Goal: Find specific page/section: Find specific page/section

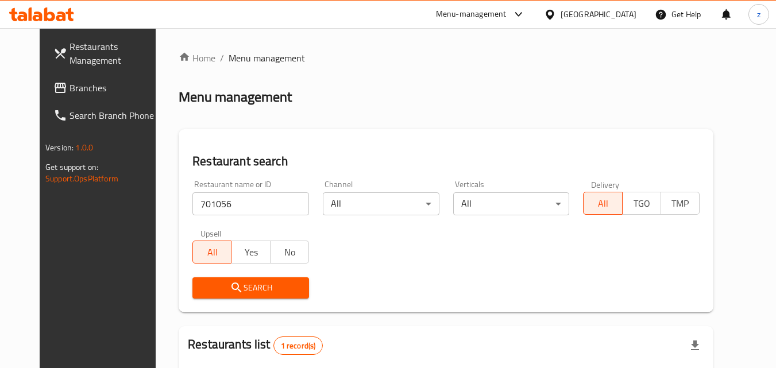
scroll to position [134, 0]
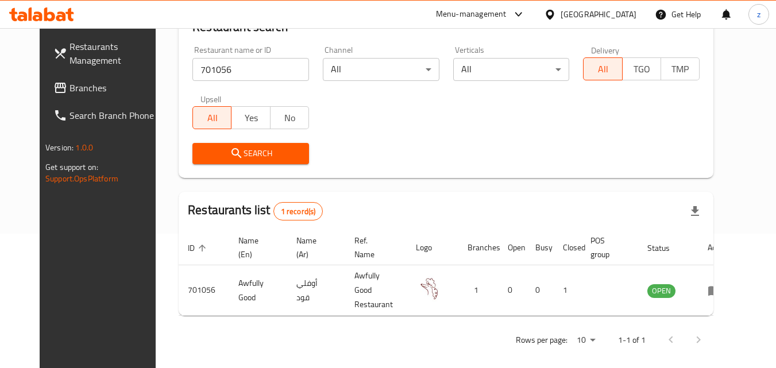
click at [627, 16] on div "[GEOGRAPHIC_DATA]" at bounding box center [598, 14] width 76 height 13
click at [69, 92] on span "Branches" at bounding box center [114, 88] width 91 height 14
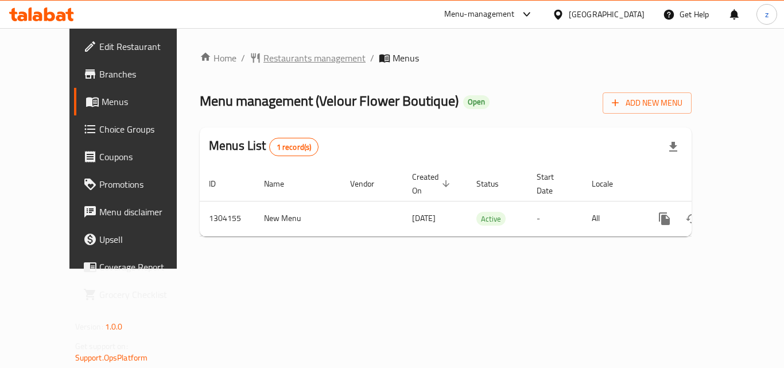
click at [282, 54] on span "Restaurants management" at bounding box center [315, 58] width 102 height 14
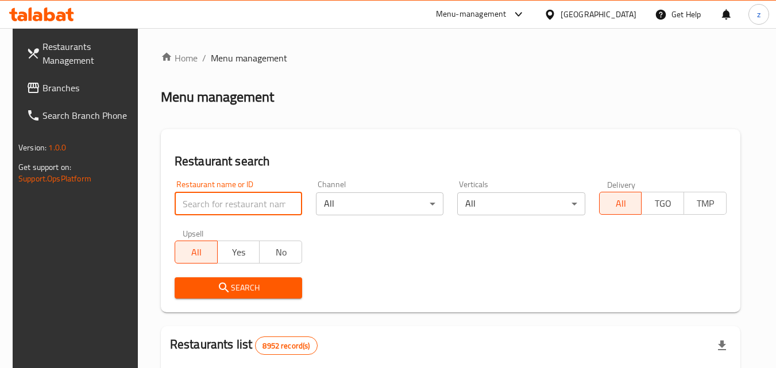
click at [202, 204] on input "search" at bounding box center [238, 203] width 127 height 23
paste input "703085"
type input "703085"
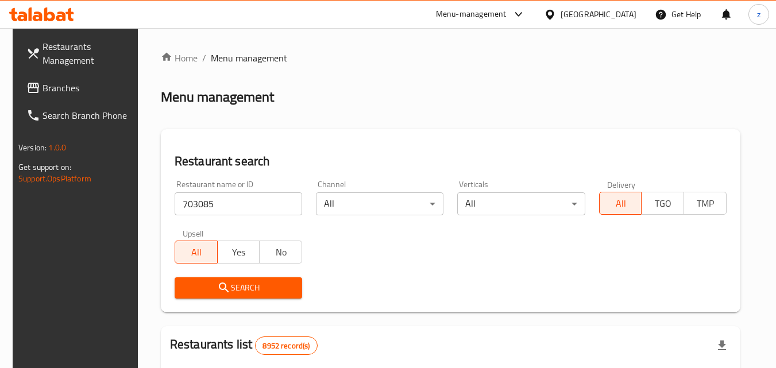
click at [213, 281] on span "Search" at bounding box center [238, 288] width 109 height 14
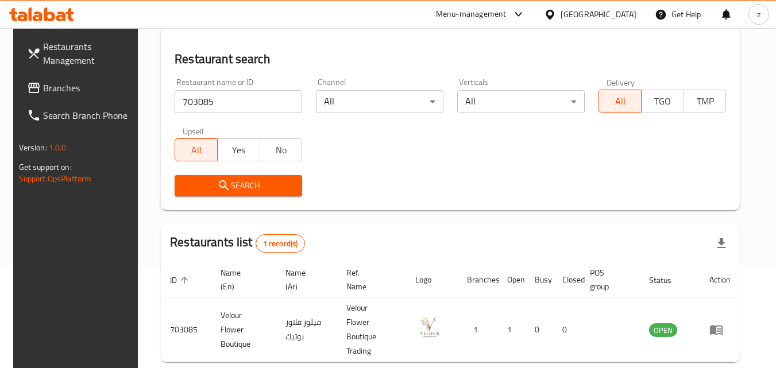
scroll to position [115, 0]
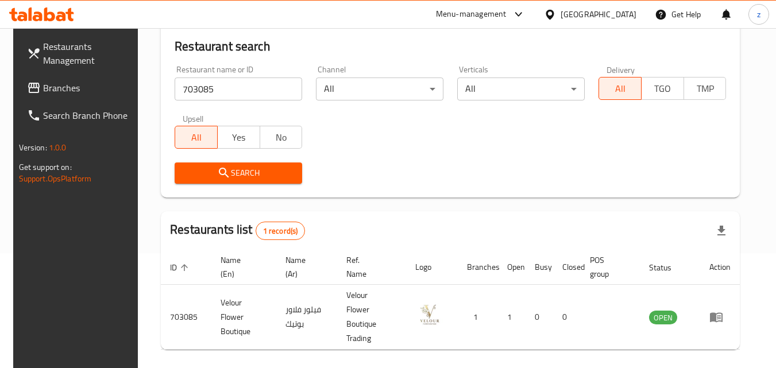
click at [627, 9] on div "Qatar" at bounding box center [598, 14] width 76 height 13
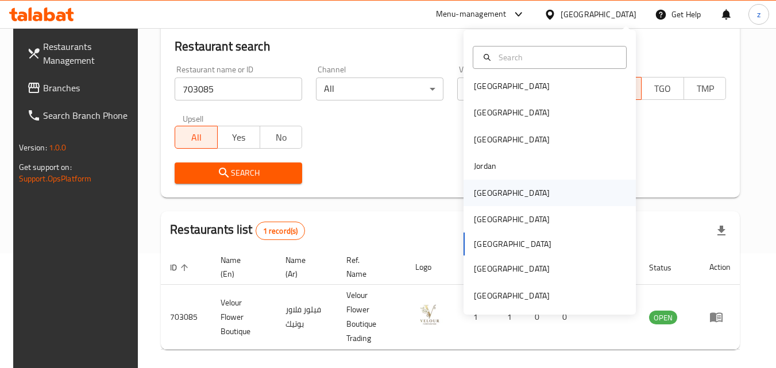
scroll to position [6, 0]
click at [496, 191] on div "Kuwait" at bounding box center [511, 192] width 94 height 26
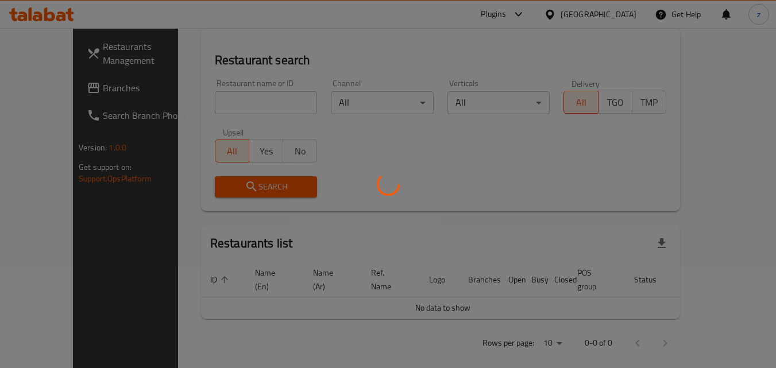
scroll to position [115, 0]
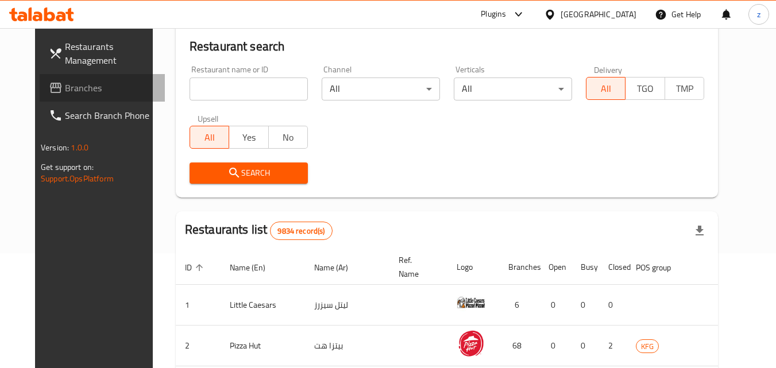
click at [49, 87] on icon at bounding box center [56, 88] width 14 height 14
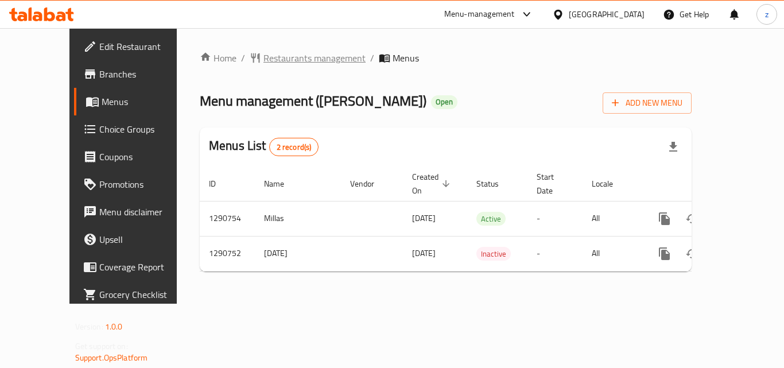
click at [264, 63] on span "Restaurants management" at bounding box center [315, 58] width 102 height 14
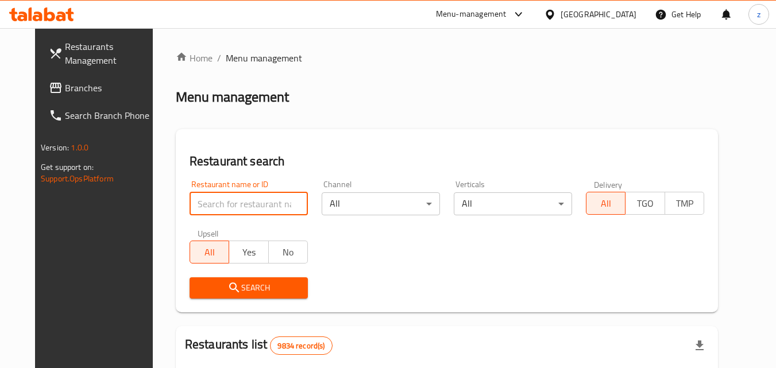
click at [212, 205] on input "search" at bounding box center [248, 203] width 118 height 23
paste input "698358"
type input "698358"
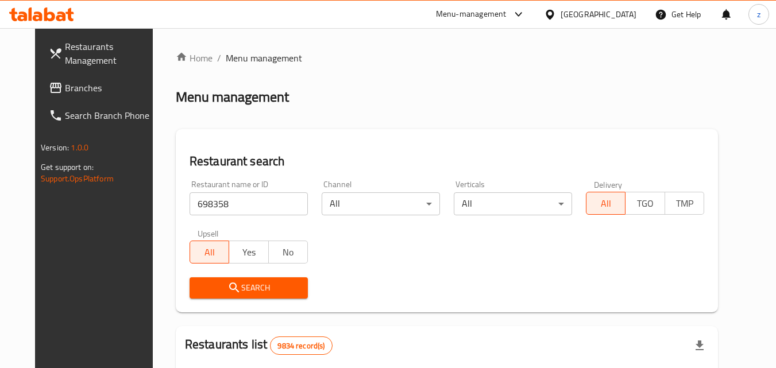
click at [211, 289] on span "Search" at bounding box center [249, 288] width 100 height 14
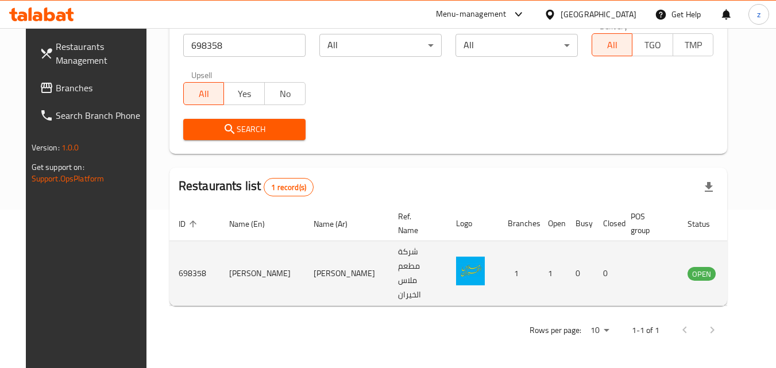
scroll to position [134, 0]
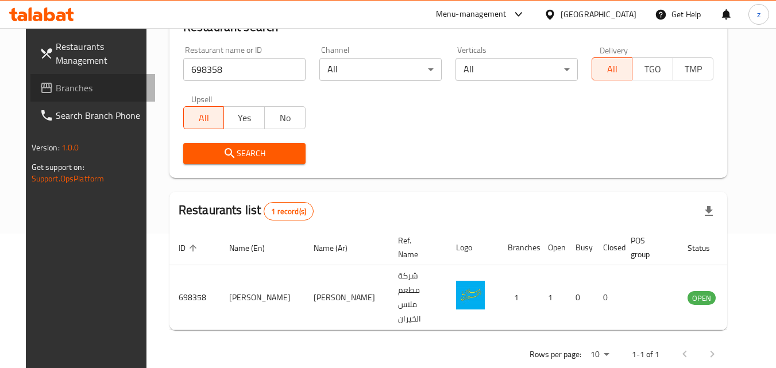
click at [56, 90] on span "Branches" at bounding box center [101, 88] width 91 height 14
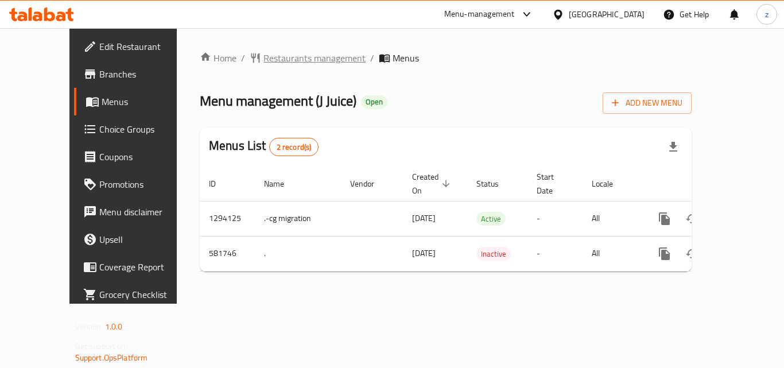
click at [284, 60] on span "Restaurants management" at bounding box center [315, 58] width 102 height 14
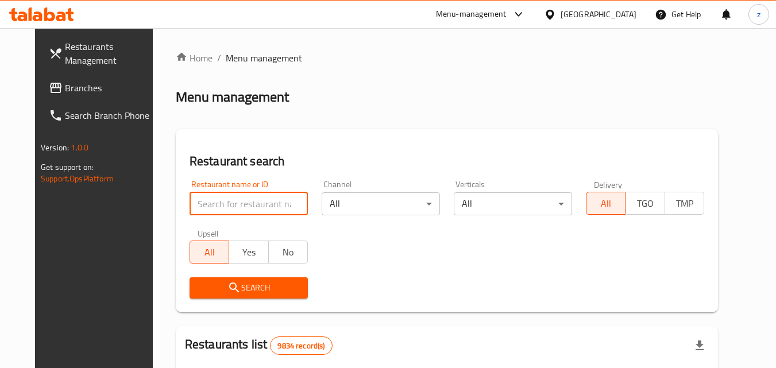
click at [238, 203] on input "search" at bounding box center [248, 203] width 118 height 23
paste input "636874"
type input "636874"
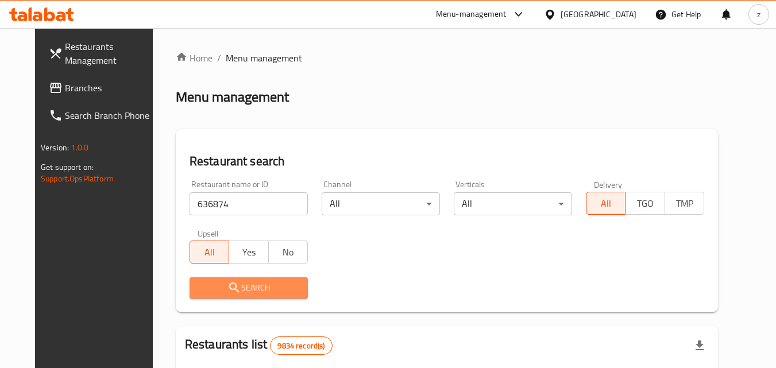
click at [237, 283] on span "Search" at bounding box center [249, 288] width 100 height 14
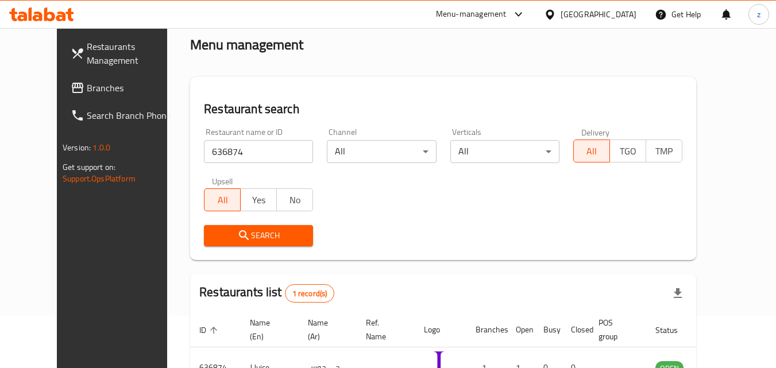
scroll to position [134, 0]
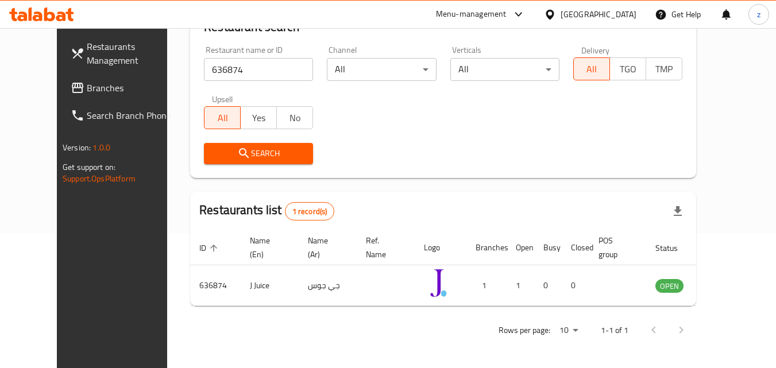
click at [615, 16] on div "[GEOGRAPHIC_DATA]" at bounding box center [598, 14] width 76 height 13
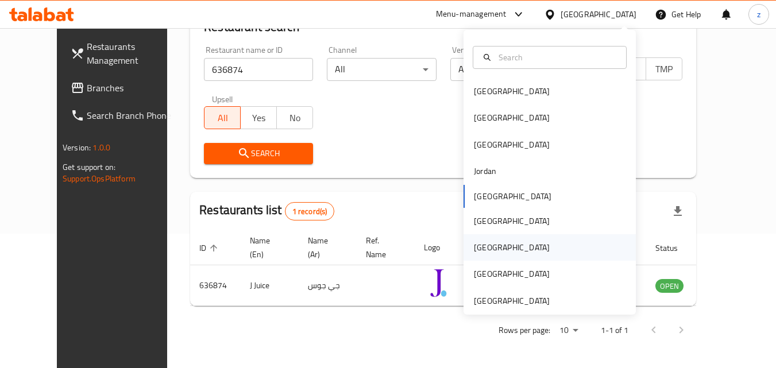
click at [490, 241] on div "[GEOGRAPHIC_DATA]" at bounding box center [511, 247] width 94 height 26
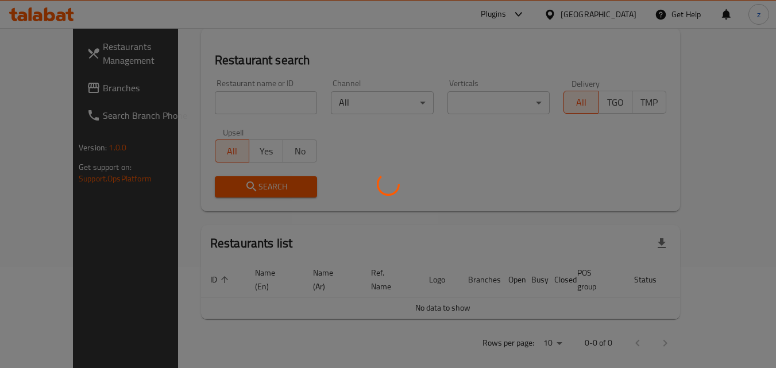
scroll to position [134, 0]
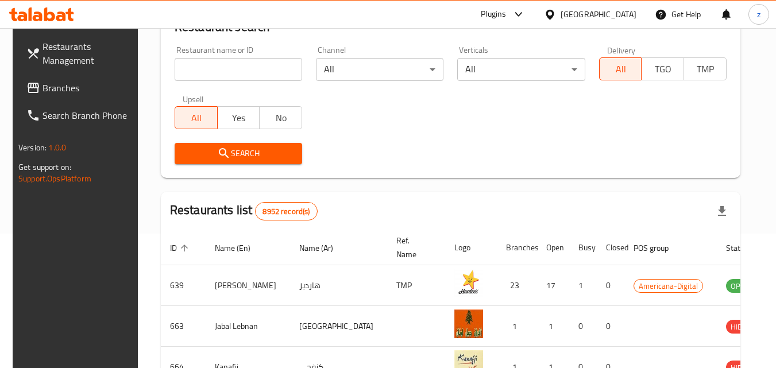
click at [75, 90] on span "Branches" at bounding box center [87, 88] width 91 height 14
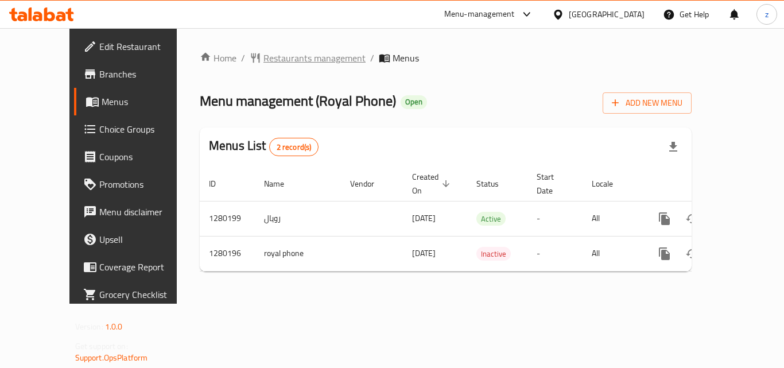
click at [300, 55] on span "Restaurants management" at bounding box center [315, 58] width 102 height 14
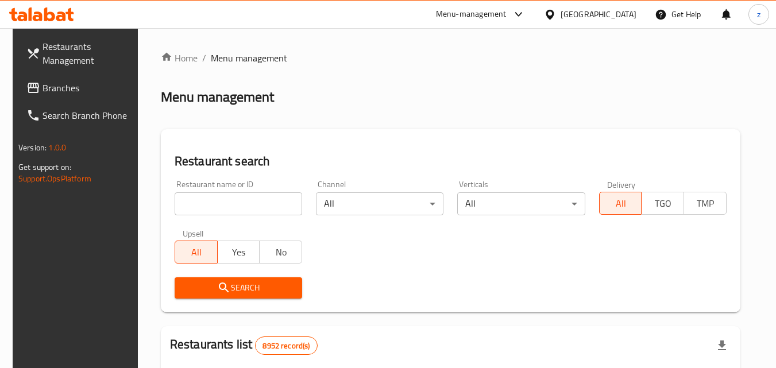
click at [249, 207] on input "search" at bounding box center [238, 203] width 127 height 23
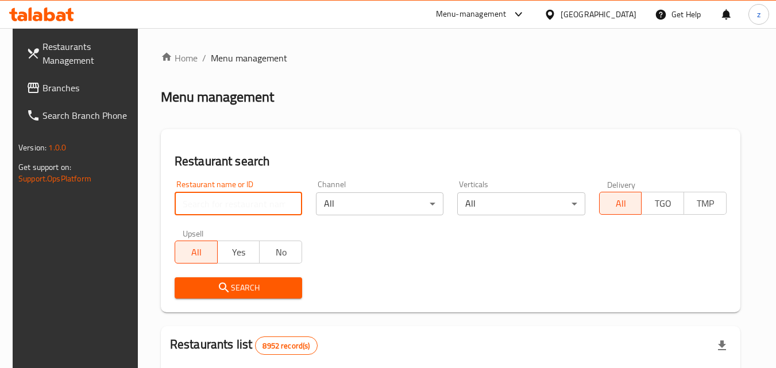
paste input "693619"
type input "693619"
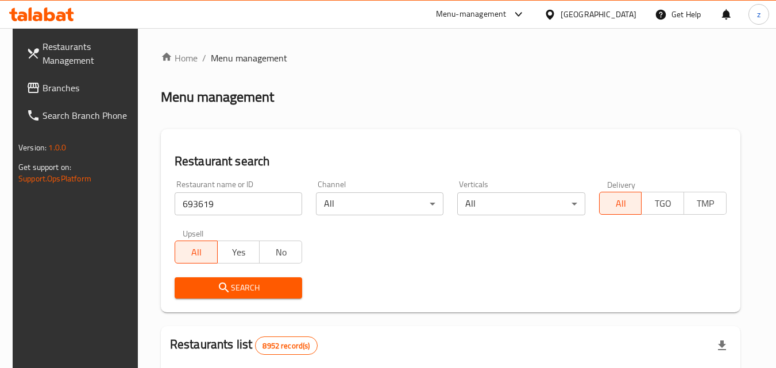
click at [282, 287] on span "Search" at bounding box center [238, 288] width 109 height 14
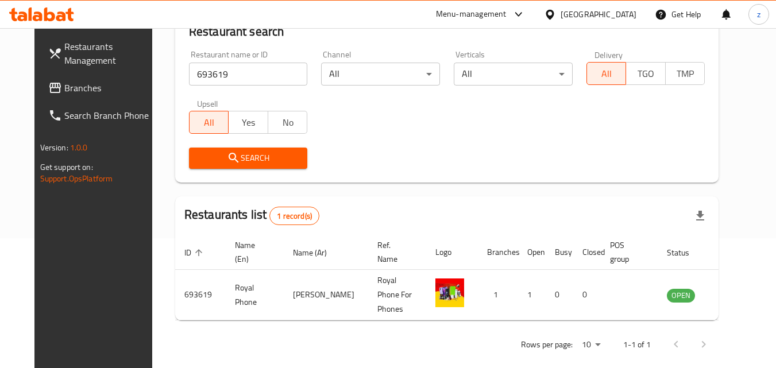
scroll to position [134, 0]
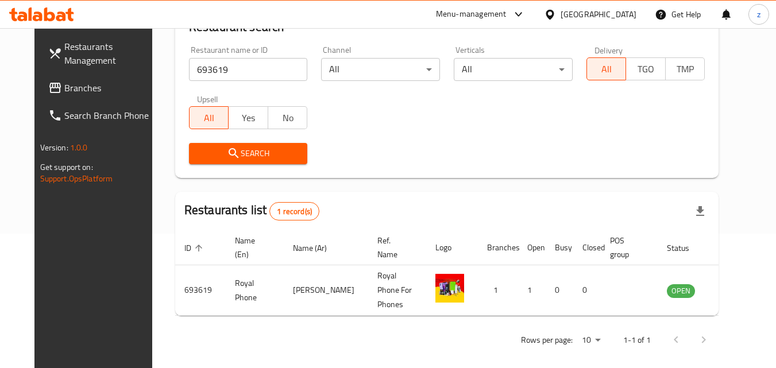
click at [617, 13] on div "[GEOGRAPHIC_DATA]" at bounding box center [598, 14] width 76 height 13
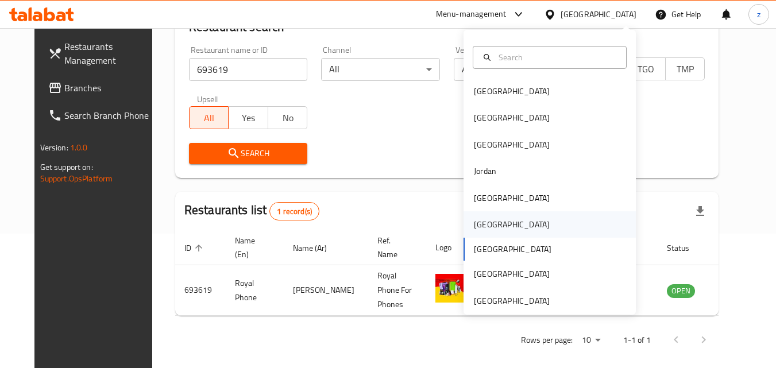
click at [501, 223] on div "[GEOGRAPHIC_DATA]" at bounding box center [549, 224] width 172 height 26
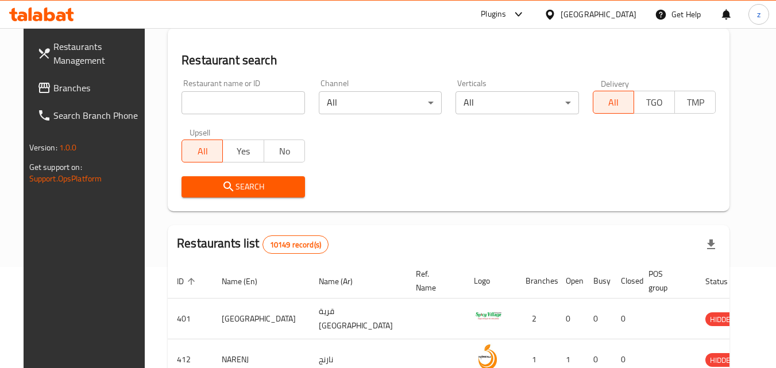
scroll to position [134, 0]
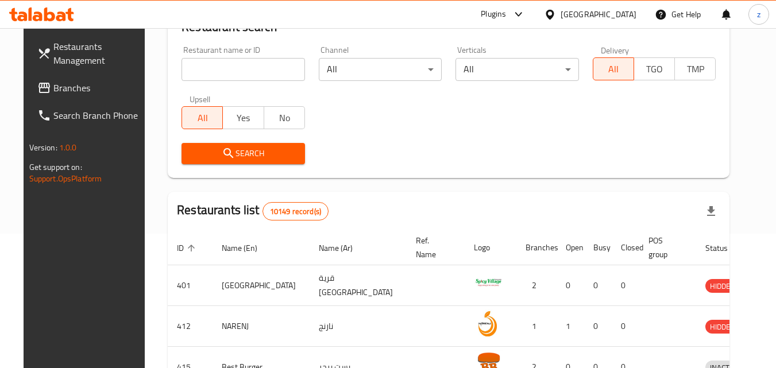
click at [53, 88] on span "Branches" at bounding box center [98, 88] width 91 height 14
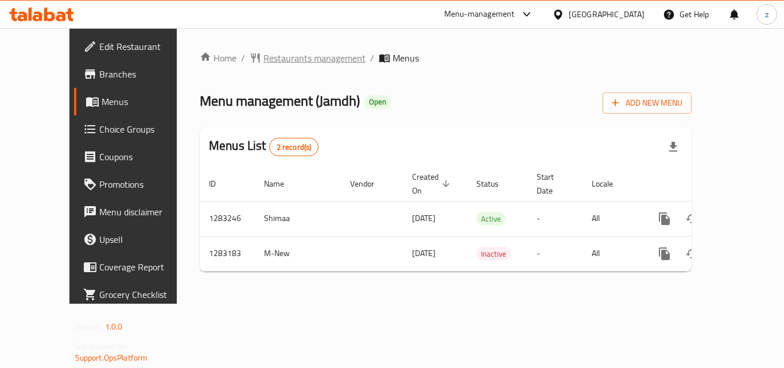
click at [285, 56] on span "Restaurants management" at bounding box center [315, 58] width 102 height 14
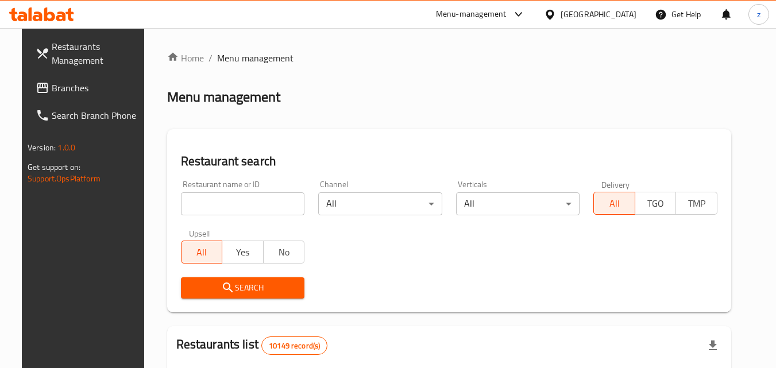
click at [225, 204] on input "search" at bounding box center [243, 203] width 124 height 23
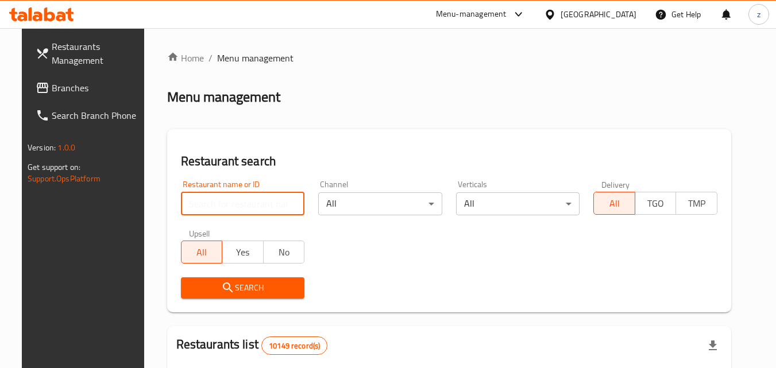
paste input "695146"
type input "695146"
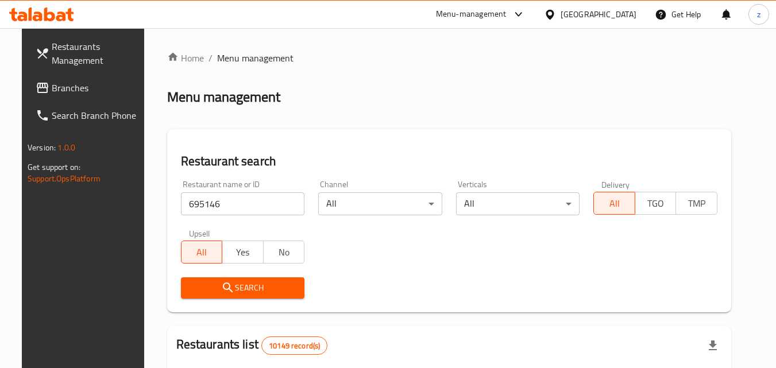
click at [190, 294] on span "Search" at bounding box center [243, 288] width 106 height 14
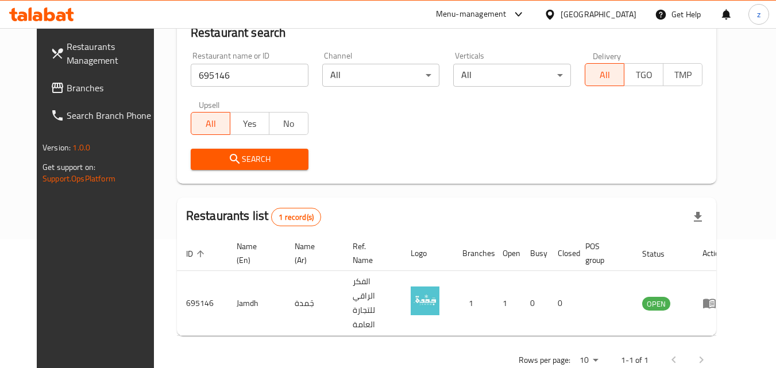
scroll to position [134, 0]
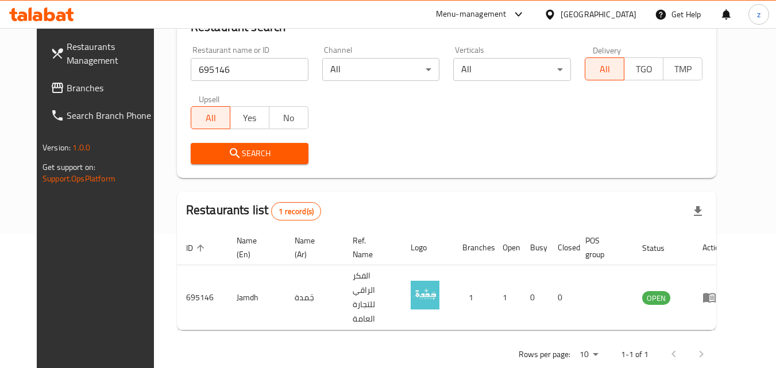
click at [620, 13] on div "Oman" at bounding box center [598, 14] width 76 height 13
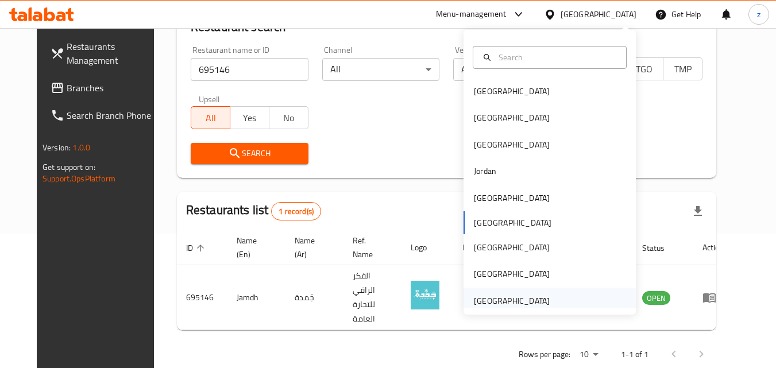
click at [541, 303] on div "[GEOGRAPHIC_DATA]" at bounding box center [511, 301] width 94 height 26
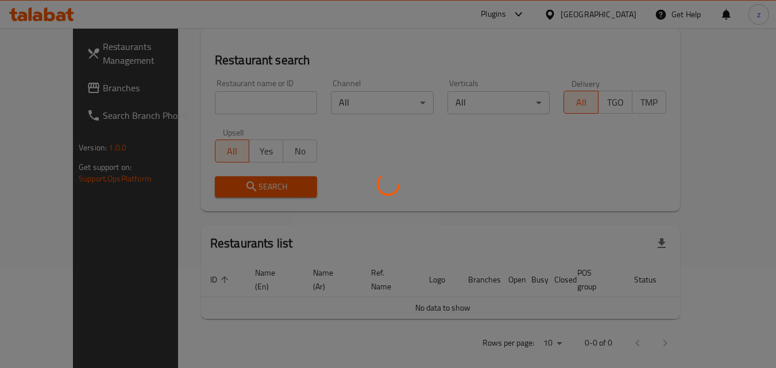
scroll to position [134, 0]
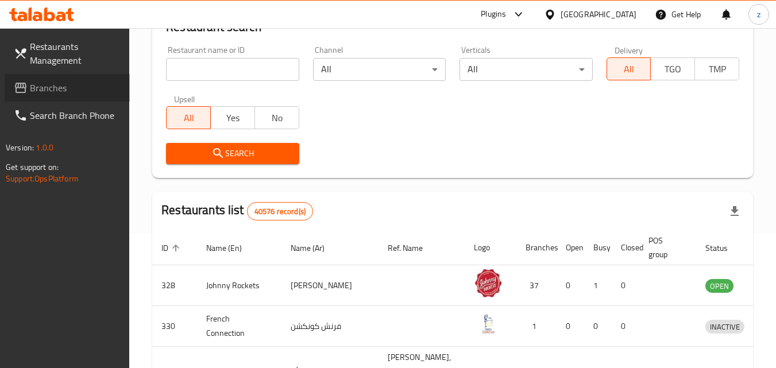
click at [56, 90] on span "Branches" at bounding box center [75, 88] width 91 height 14
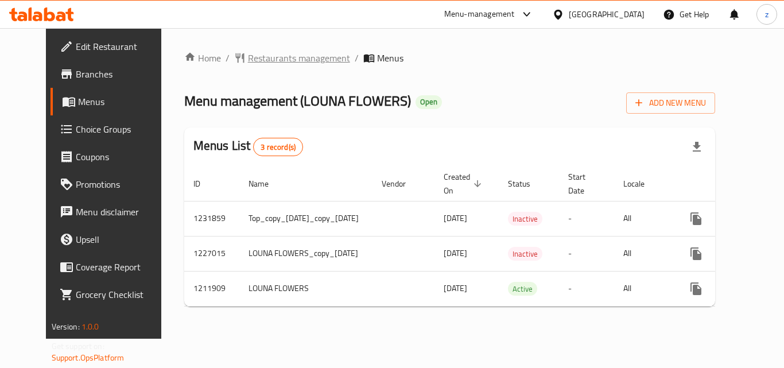
click at [282, 57] on span "Restaurants management" at bounding box center [299, 58] width 102 height 14
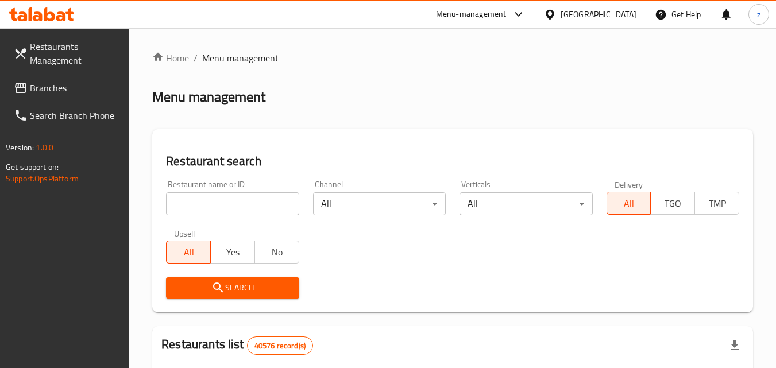
click at [234, 200] on input "search" at bounding box center [232, 203] width 133 height 23
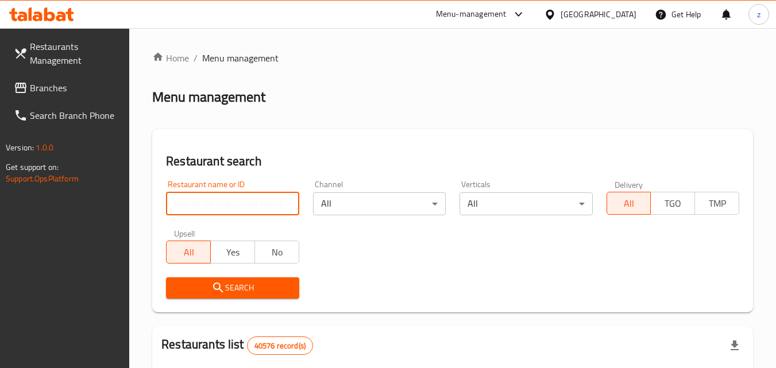
paste input "671483"
type input "671483"
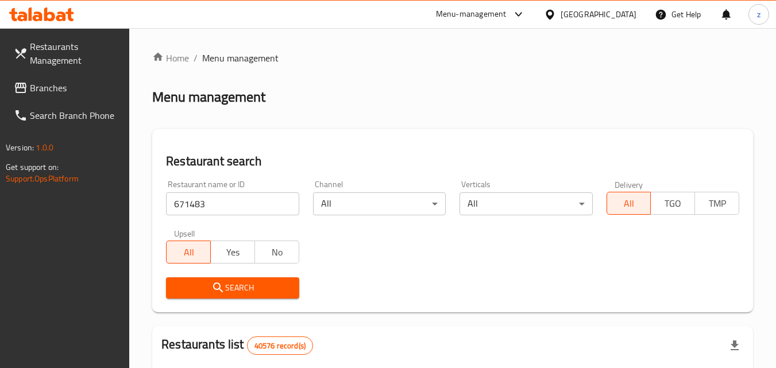
click at [242, 293] on span "Search" at bounding box center [232, 288] width 114 height 14
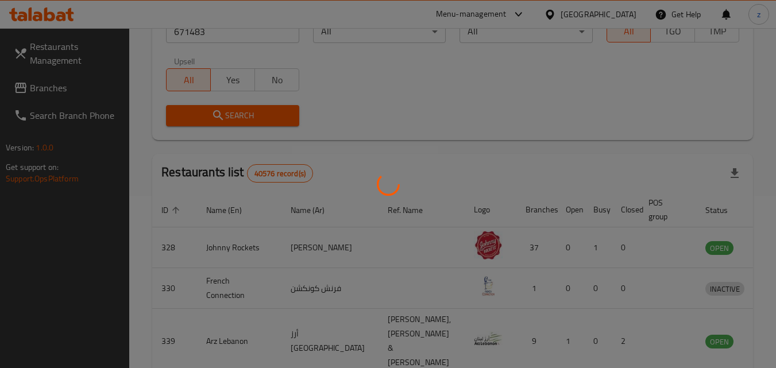
scroll to position [134, 0]
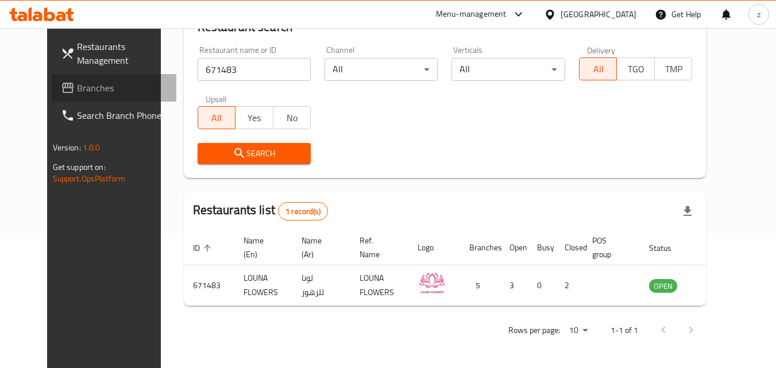
click at [77, 90] on span "Branches" at bounding box center [122, 88] width 91 height 14
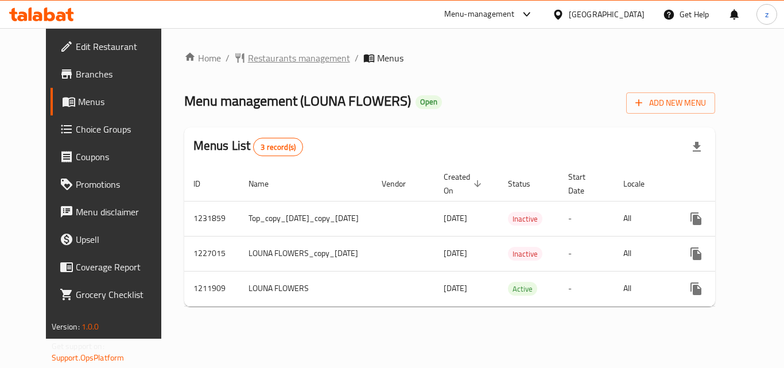
click at [259, 61] on span "Restaurants management" at bounding box center [299, 58] width 102 height 14
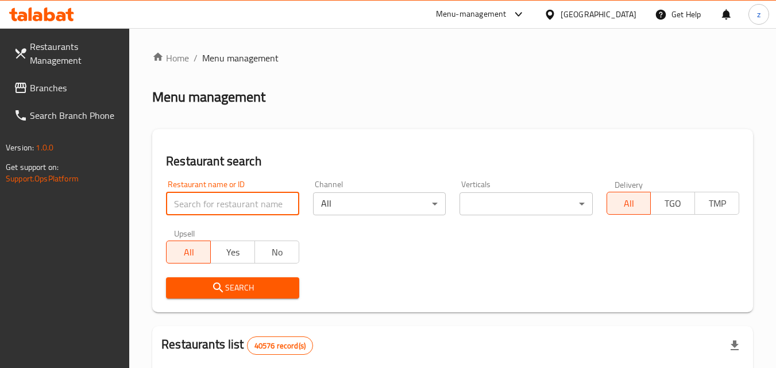
click at [208, 200] on input "search" at bounding box center [232, 203] width 133 height 23
paste input "719657"
type input "719657"
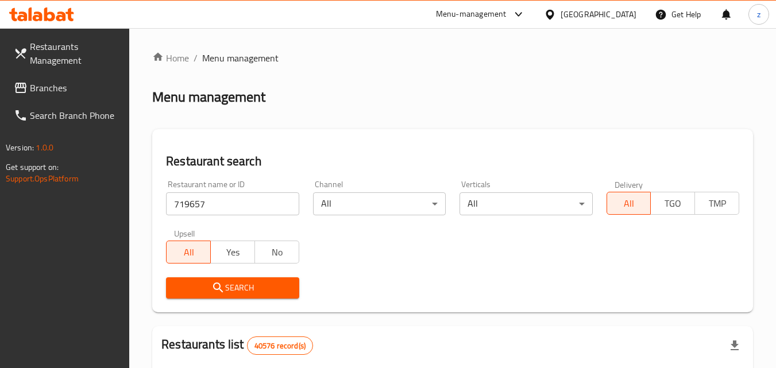
click at [218, 285] on icon "submit" at bounding box center [218, 288] width 14 height 14
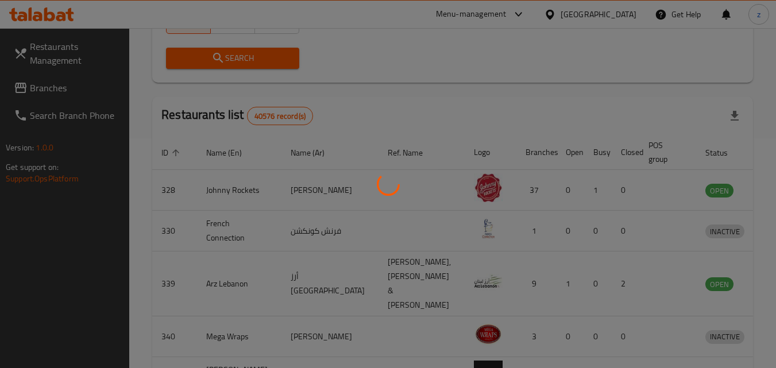
scroll to position [101, 0]
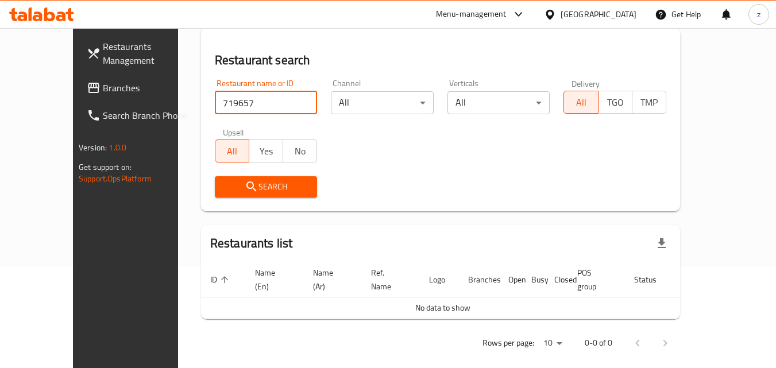
click at [215, 101] on input "719657" at bounding box center [266, 102] width 103 height 23
click at [285, 107] on input "719657" at bounding box center [266, 102] width 103 height 23
click at [291, 101] on input "719657" at bounding box center [266, 102] width 103 height 23
click at [285, 102] on input "719657" at bounding box center [266, 102] width 103 height 23
click at [103, 92] on span "Branches" at bounding box center [148, 88] width 91 height 14
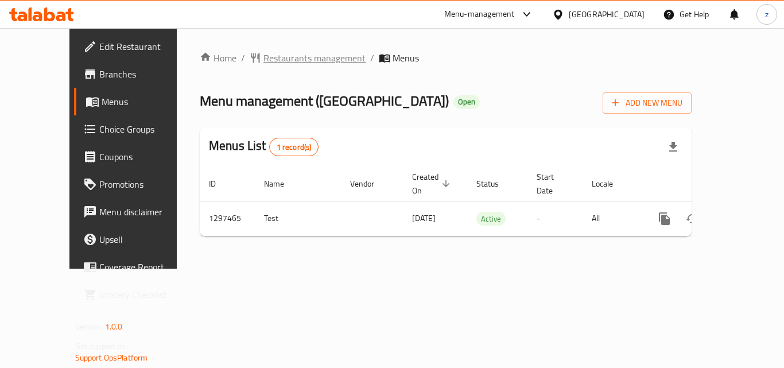
click at [265, 56] on span "Restaurants management" at bounding box center [315, 58] width 102 height 14
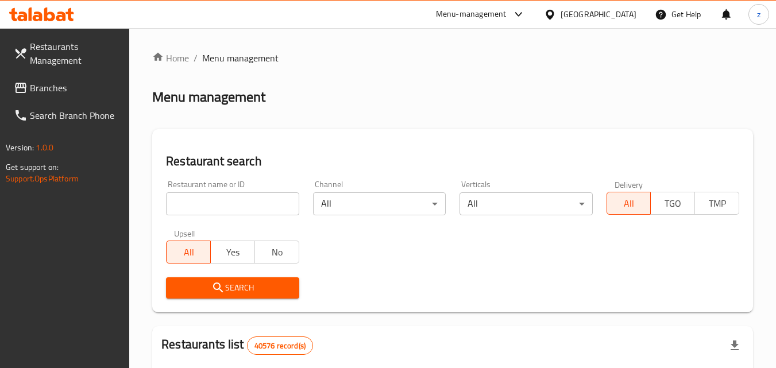
click at [210, 199] on input "search" at bounding box center [232, 203] width 133 height 23
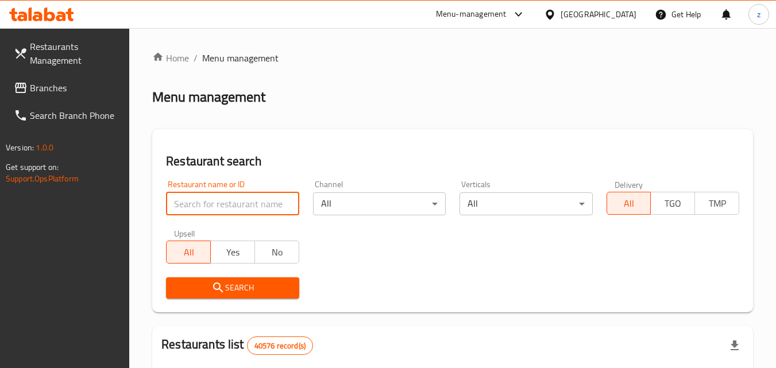
paste input "700462"
type input "700462"
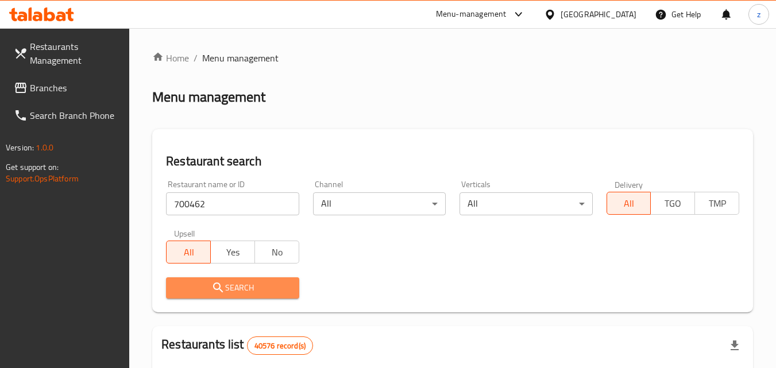
click at [234, 295] on button "Search" at bounding box center [232, 287] width 133 height 21
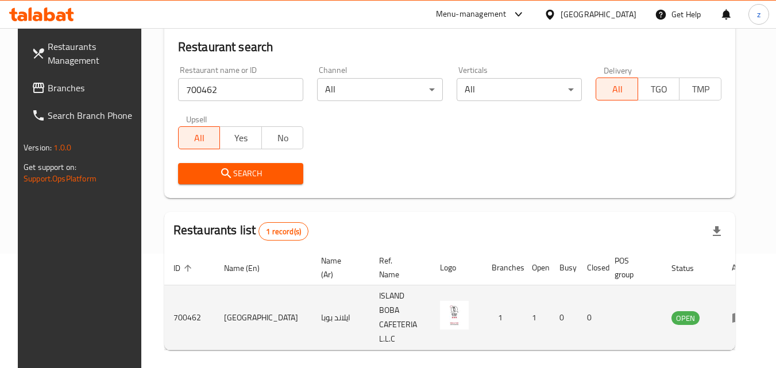
scroll to position [115, 0]
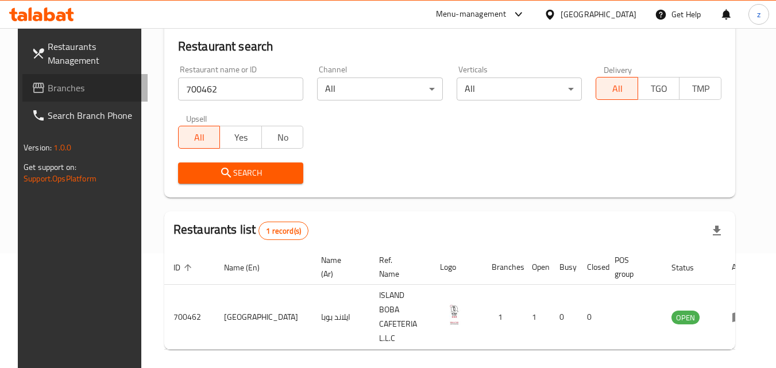
click at [48, 87] on span "Branches" at bounding box center [93, 88] width 91 height 14
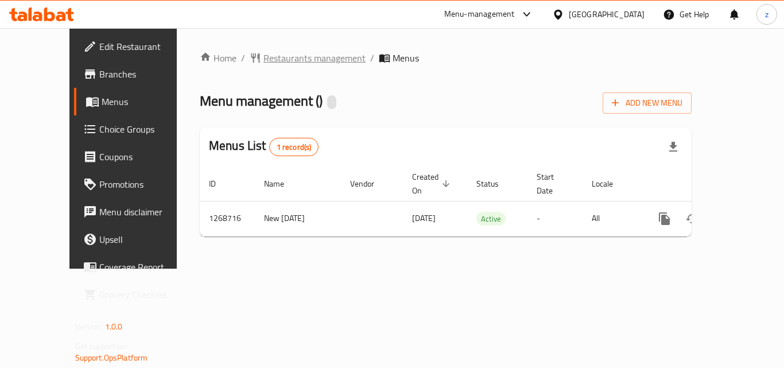
click at [265, 63] on span "Restaurants management" at bounding box center [315, 58] width 102 height 14
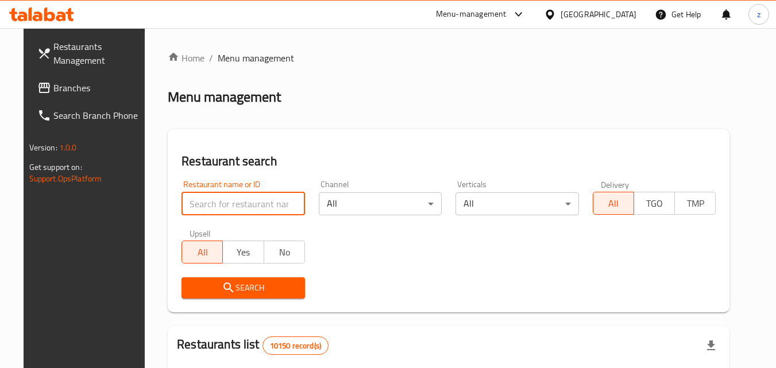
click at [207, 197] on input "search" at bounding box center [242, 203] width 123 height 23
paste input "688276"
type input "688276"
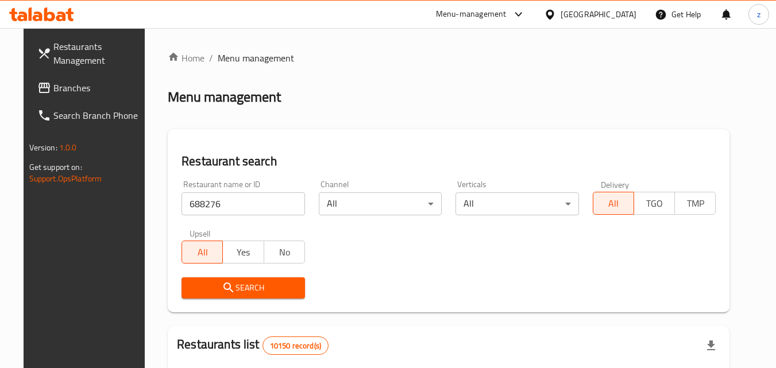
drag, startPoint x: 239, startPoint y: 290, endPoint x: 242, endPoint y: 276, distance: 14.1
click at [239, 289] on span "Search" at bounding box center [243, 288] width 105 height 14
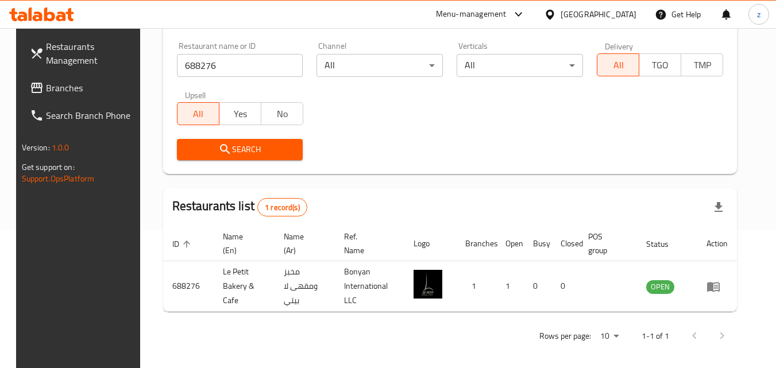
scroll to position [144, 0]
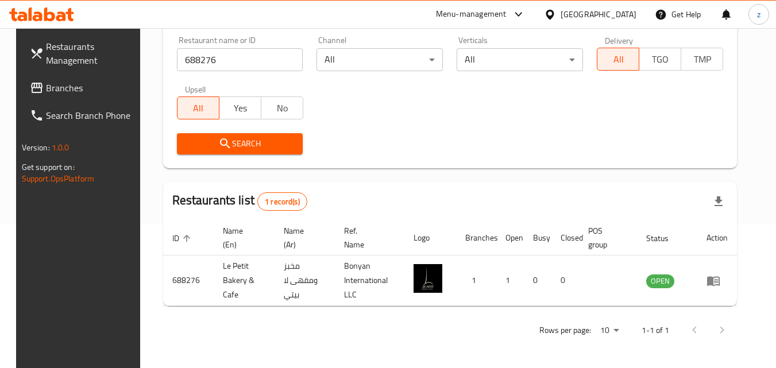
click at [560, 10] on div at bounding box center [552, 14] width 17 height 13
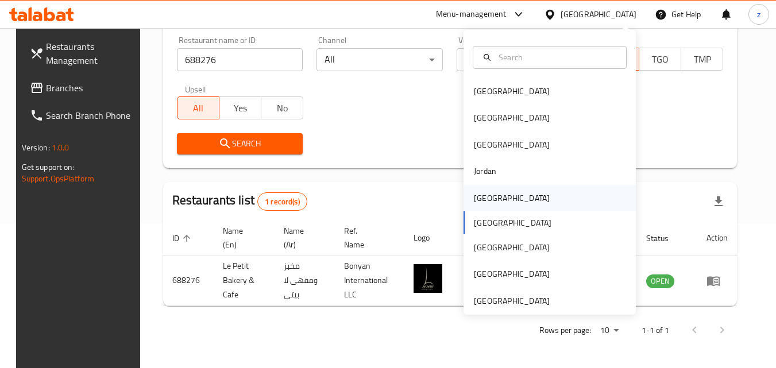
click at [485, 202] on div "[GEOGRAPHIC_DATA]" at bounding box center [512, 198] width 76 height 13
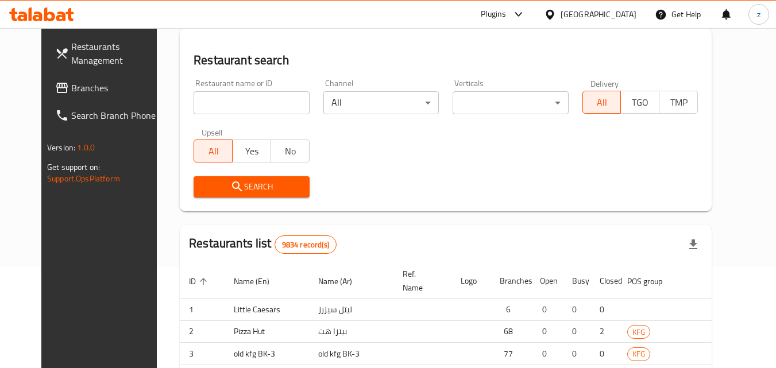
scroll to position [144, 0]
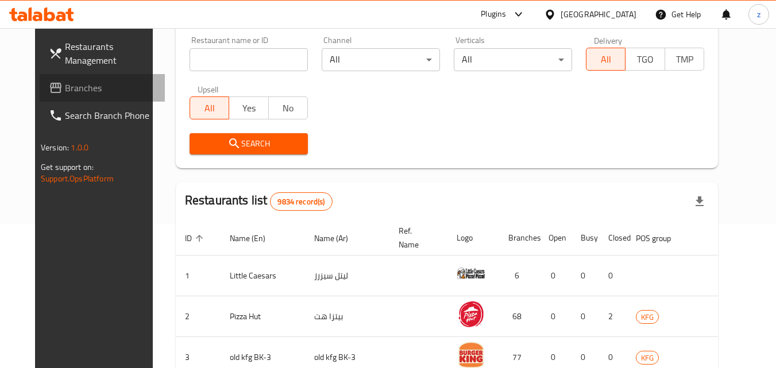
click at [65, 94] on span "Branches" at bounding box center [110, 88] width 91 height 14
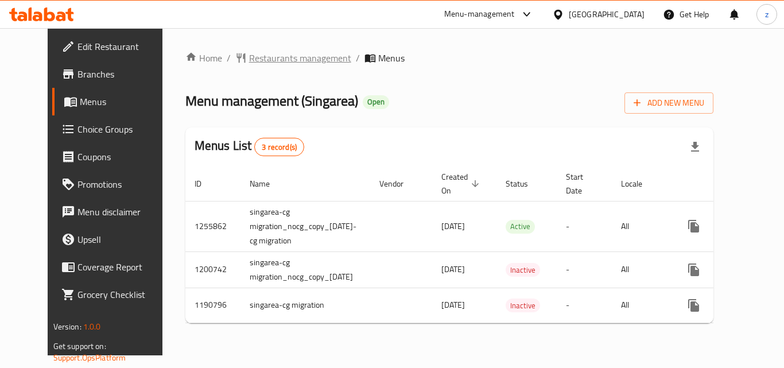
click at [277, 57] on span "Restaurants management" at bounding box center [300, 58] width 102 height 14
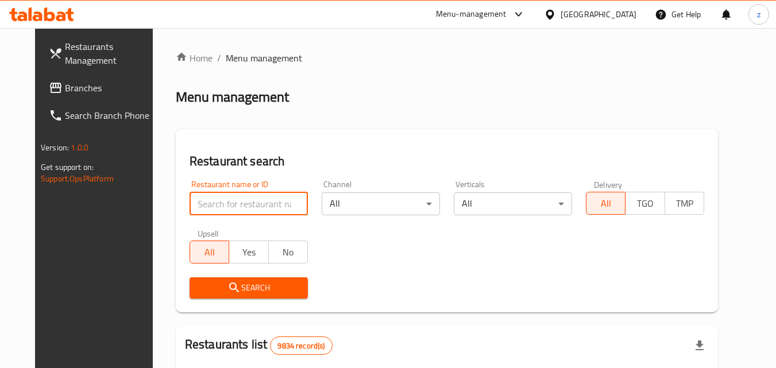
click at [211, 194] on input "search" at bounding box center [248, 203] width 118 height 23
paste input "623221"
type input "623221"
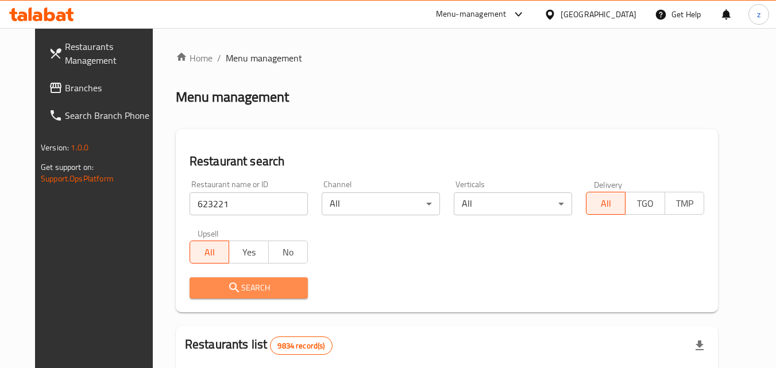
click at [253, 290] on span "Search" at bounding box center [249, 288] width 100 height 14
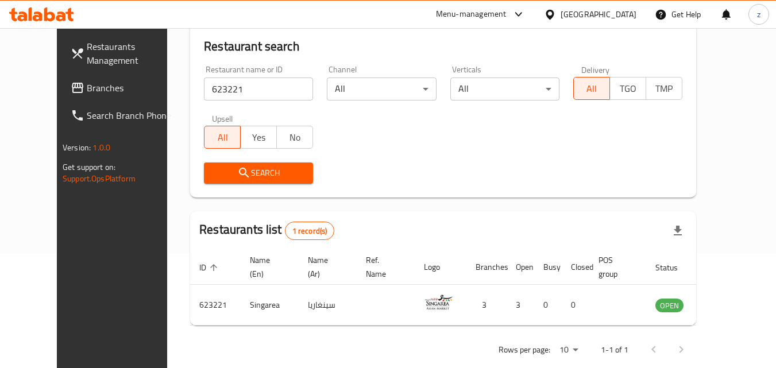
scroll to position [134, 0]
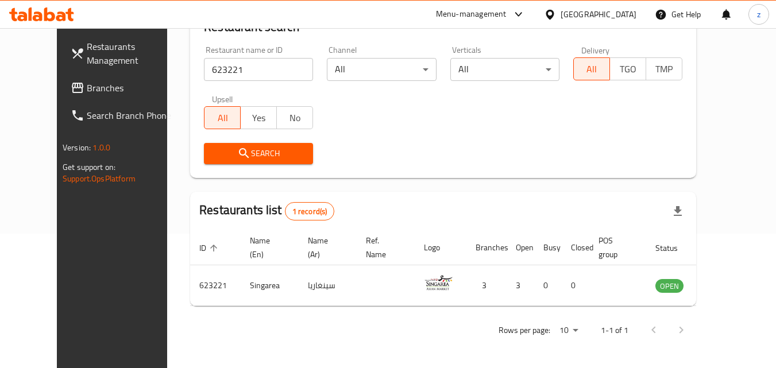
click at [630, 13] on div "[GEOGRAPHIC_DATA]" at bounding box center [598, 14] width 76 height 13
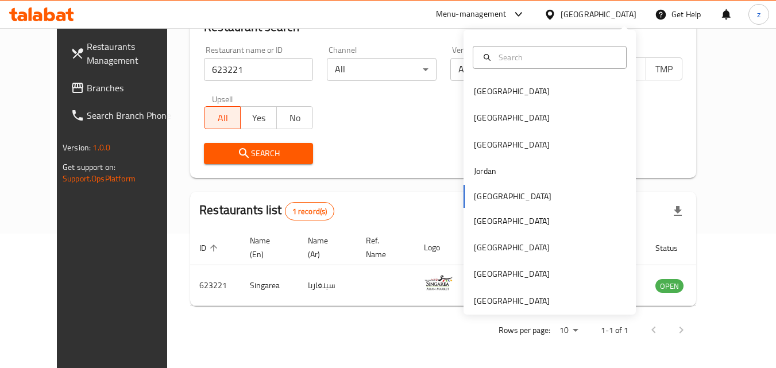
click at [486, 200] on div "[GEOGRAPHIC_DATA] [GEOGRAPHIC_DATA] [GEOGRAPHIC_DATA] [GEOGRAPHIC_DATA] [GEOGRA…" at bounding box center [549, 196] width 172 height 236
click at [486, 196] on div "[GEOGRAPHIC_DATA] [GEOGRAPHIC_DATA] [GEOGRAPHIC_DATA] [GEOGRAPHIC_DATA] [GEOGRA…" at bounding box center [549, 196] width 172 height 236
click at [388, 172] on div "Restaurant search Restaurant name or ID 623221 Restaurant name or ID Channel Al…" at bounding box center [443, 86] width 506 height 183
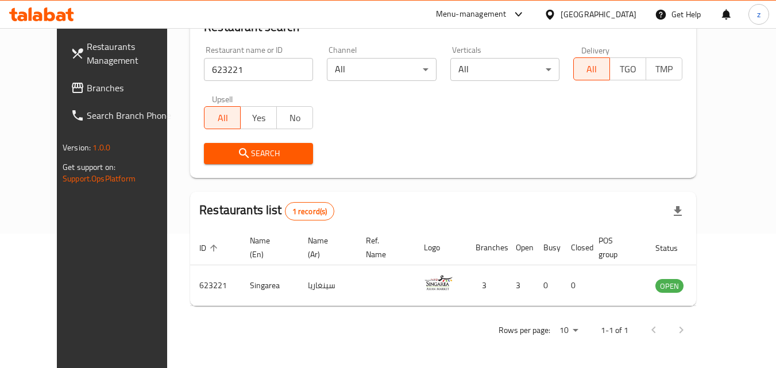
click at [87, 85] on span "Branches" at bounding box center [132, 88] width 91 height 14
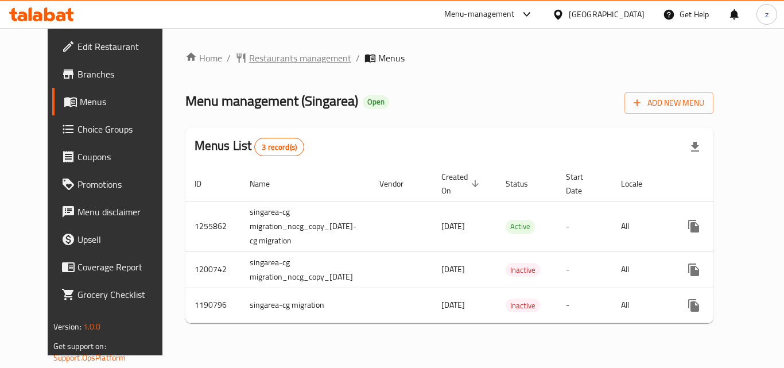
click at [293, 59] on span "Restaurants management" at bounding box center [300, 58] width 102 height 14
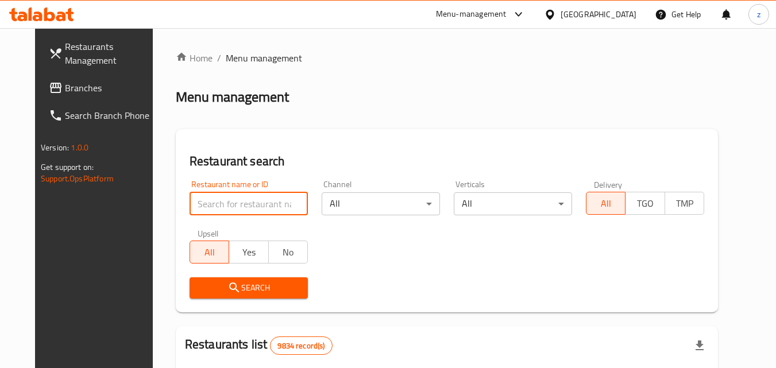
click at [195, 198] on input "search" at bounding box center [248, 203] width 118 height 23
paste input "623221"
type input "623221"
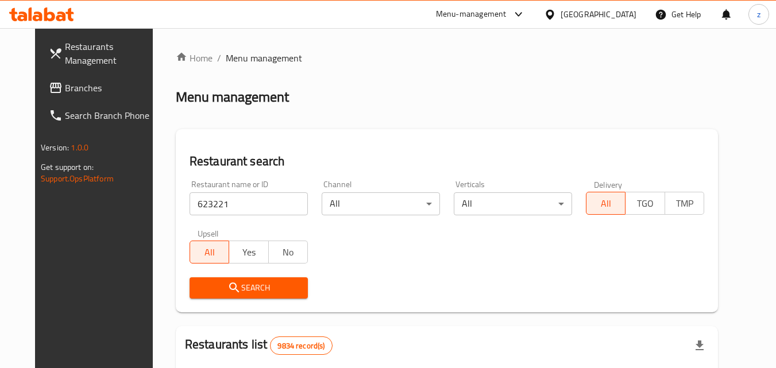
click at [208, 283] on span "Search" at bounding box center [249, 288] width 100 height 14
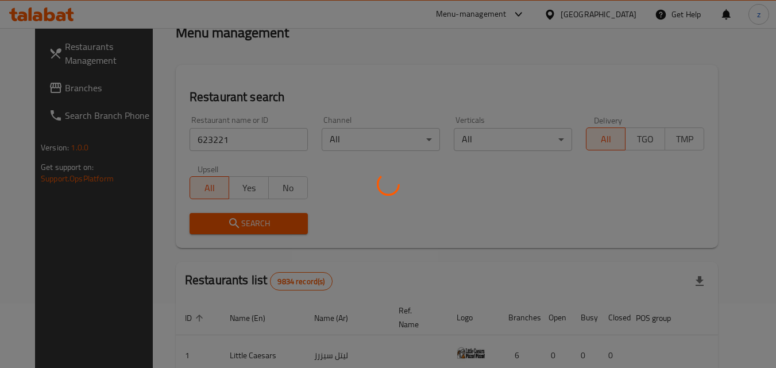
scroll to position [134, 0]
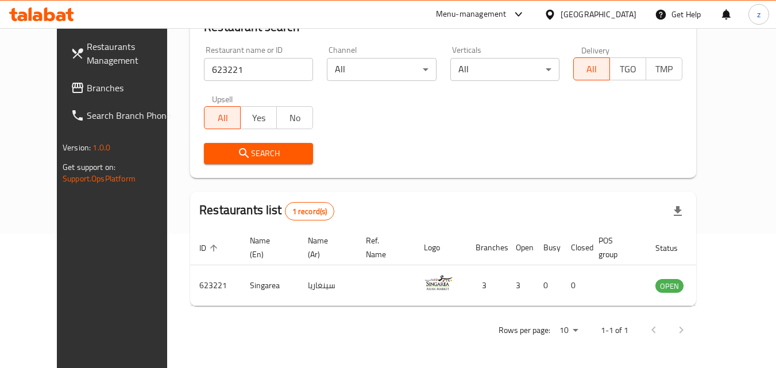
click at [553, 16] on icon at bounding box center [549, 14] width 8 height 10
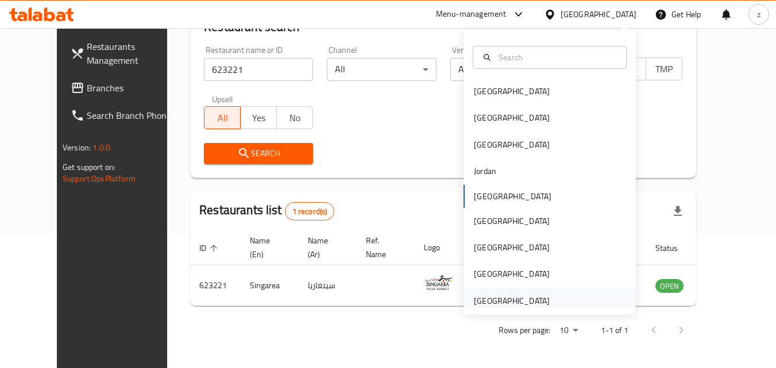
click at [548, 297] on div "[GEOGRAPHIC_DATA]" at bounding box center [511, 301] width 94 height 26
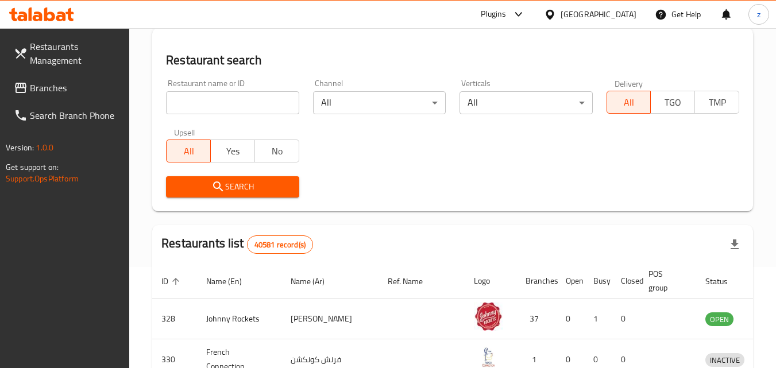
scroll to position [134, 0]
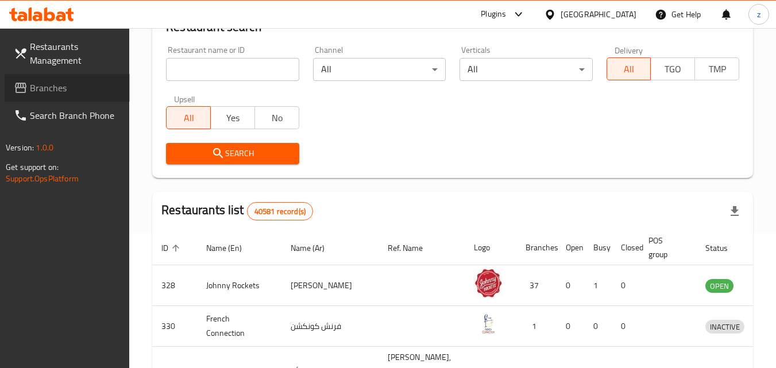
click at [57, 92] on span "Branches" at bounding box center [75, 88] width 91 height 14
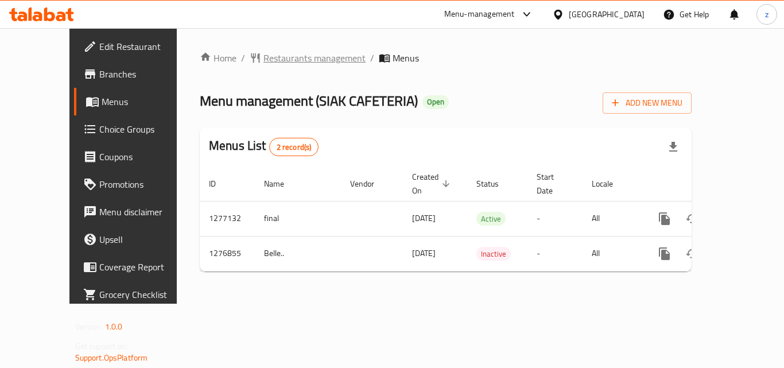
click at [280, 65] on span "Restaurants management" at bounding box center [315, 58] width 102 height 14
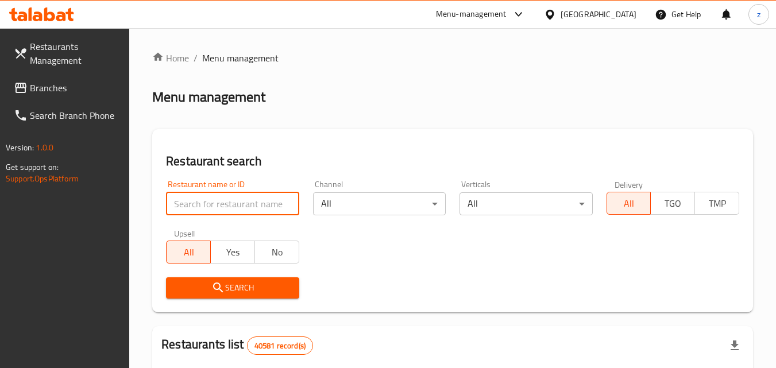
click at [243, 197] on input "search" at bounding box center [232, 203] width 133 height 23
paste input "692169"
type input "692169"
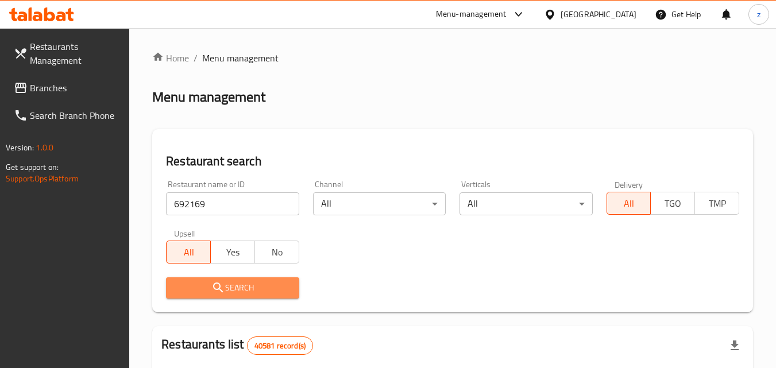
click at [256, 290] on span "Search" at bounding box center [232, 288] width 114 height 14
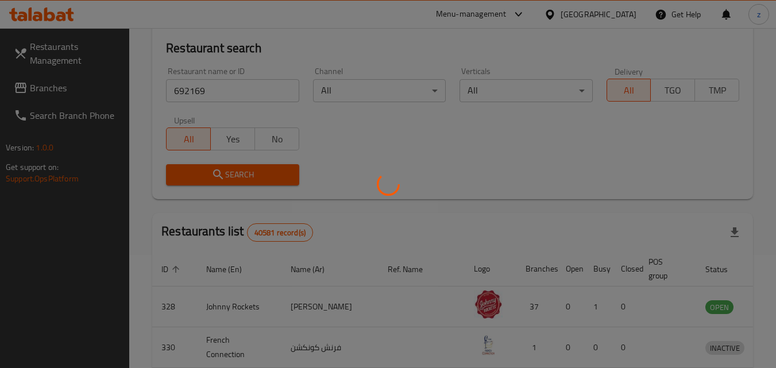
scroll to position [115, 0]
